Goal: Task Accomplishment & Management: Complete application form

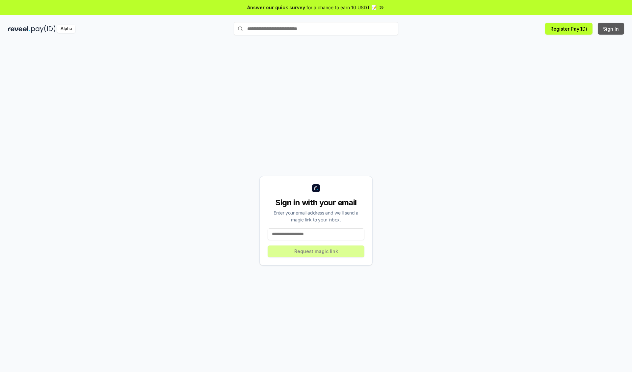
click at [612, 29] on button "Sign In" at bounding box center [611, 29] width 26 height 12
type input "**********"
click at [316, 251] on button "Request magic link" at bounding box center [316, 251] width 97 height 12
